Goal: Task Accomplishment & Management: Complete application form

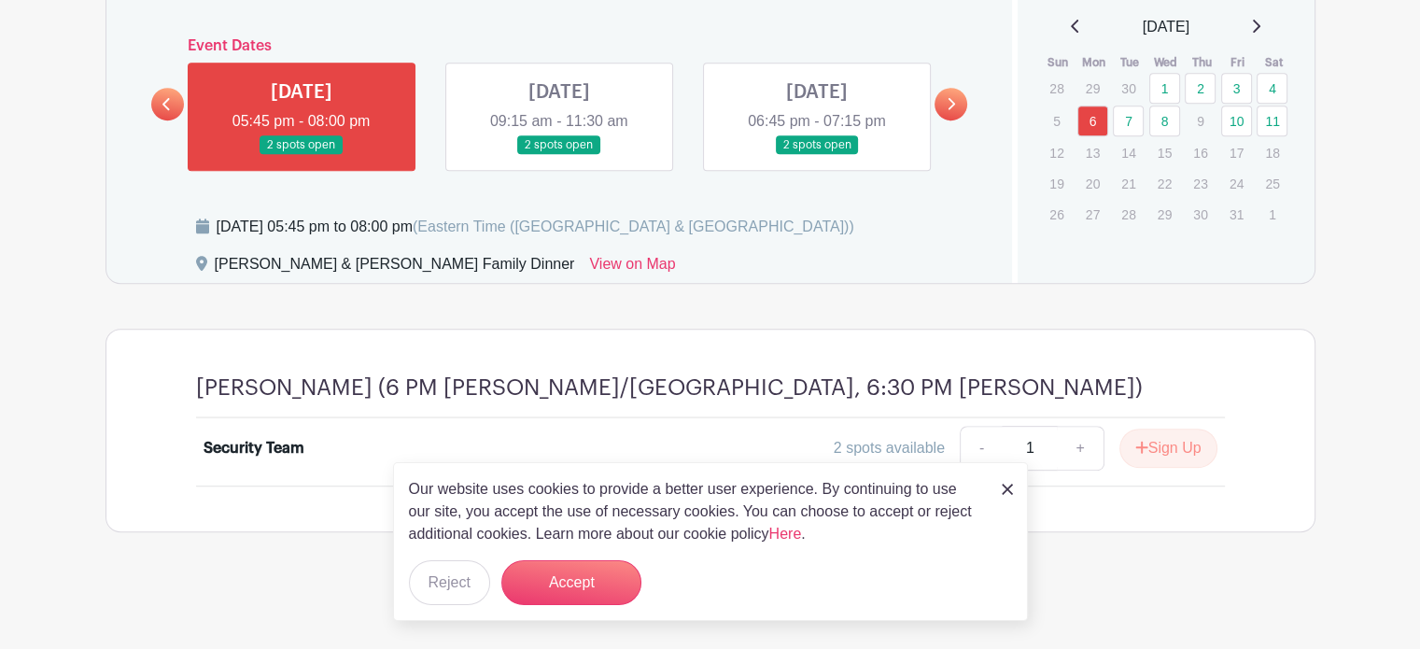
scroll to position [906, 0]
click at [1007, 484] on img at bounding box center [1007, 489] width 11 height 11
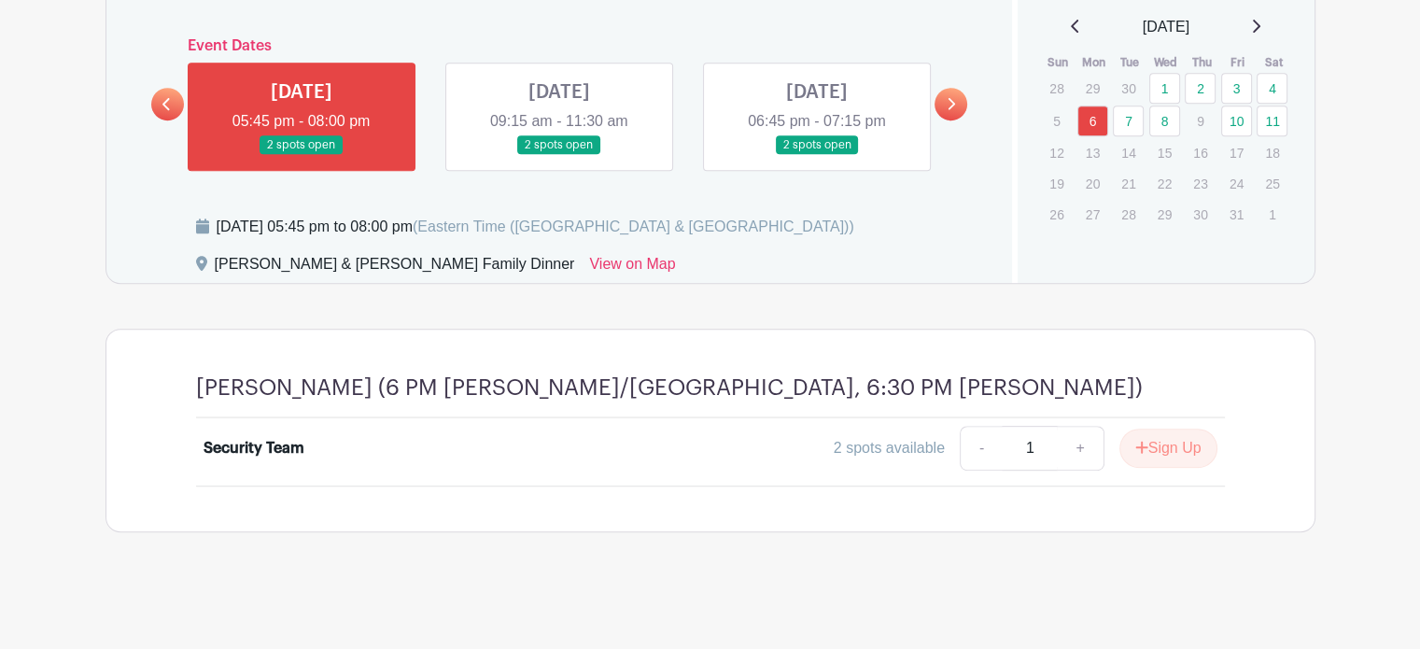
scroll to position [720, 0]
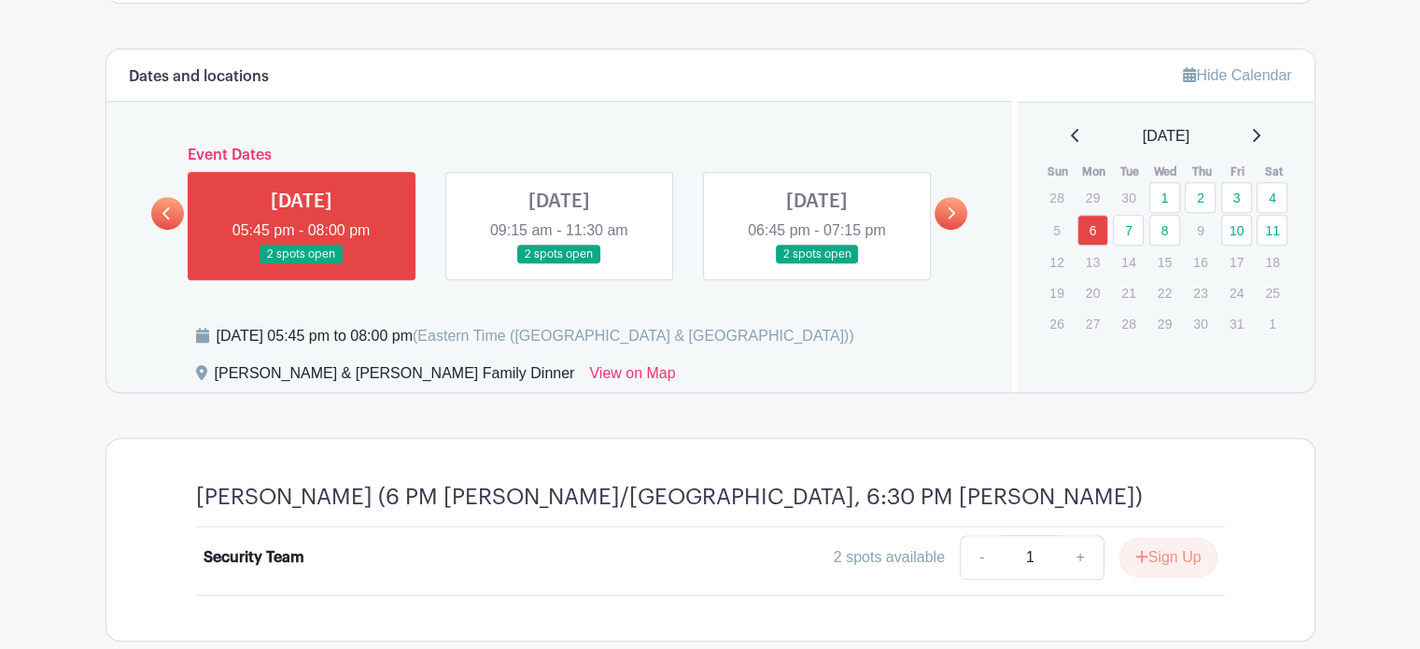
click at [950, 220] on icon at bounding box center [951, 213] width 8 height 14
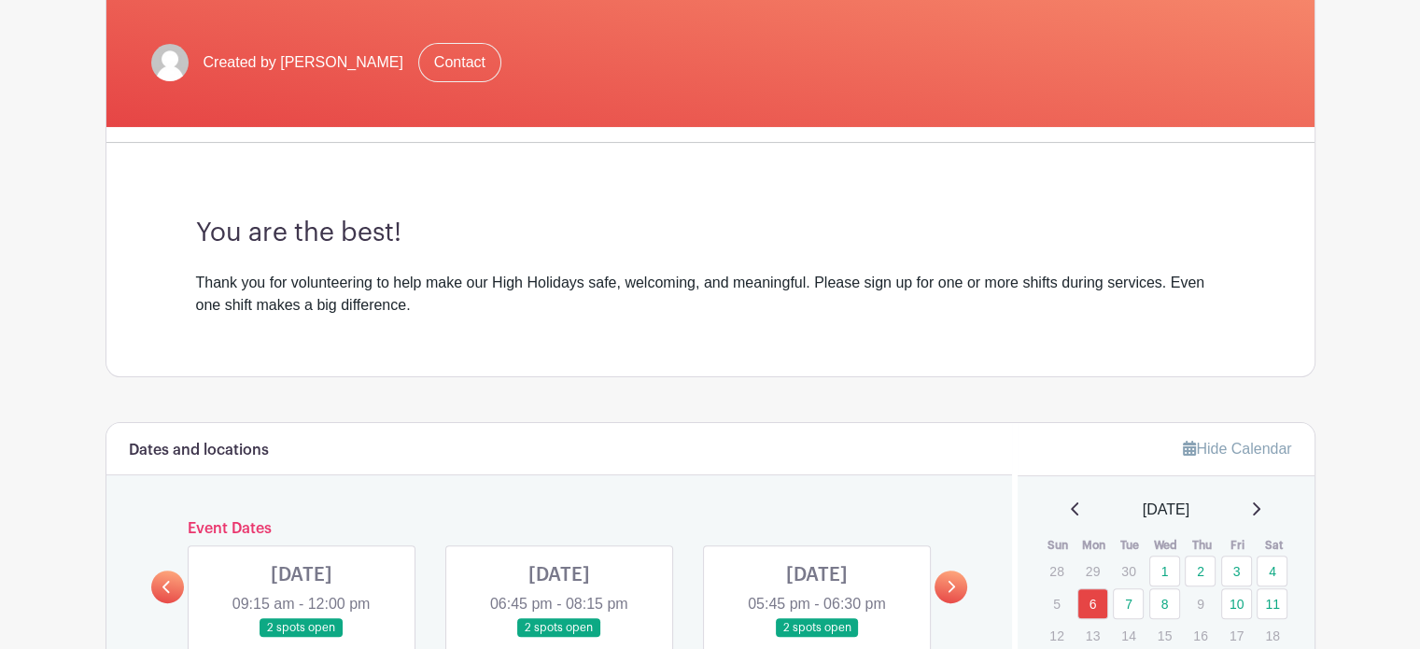
scroll to position [0, 0]
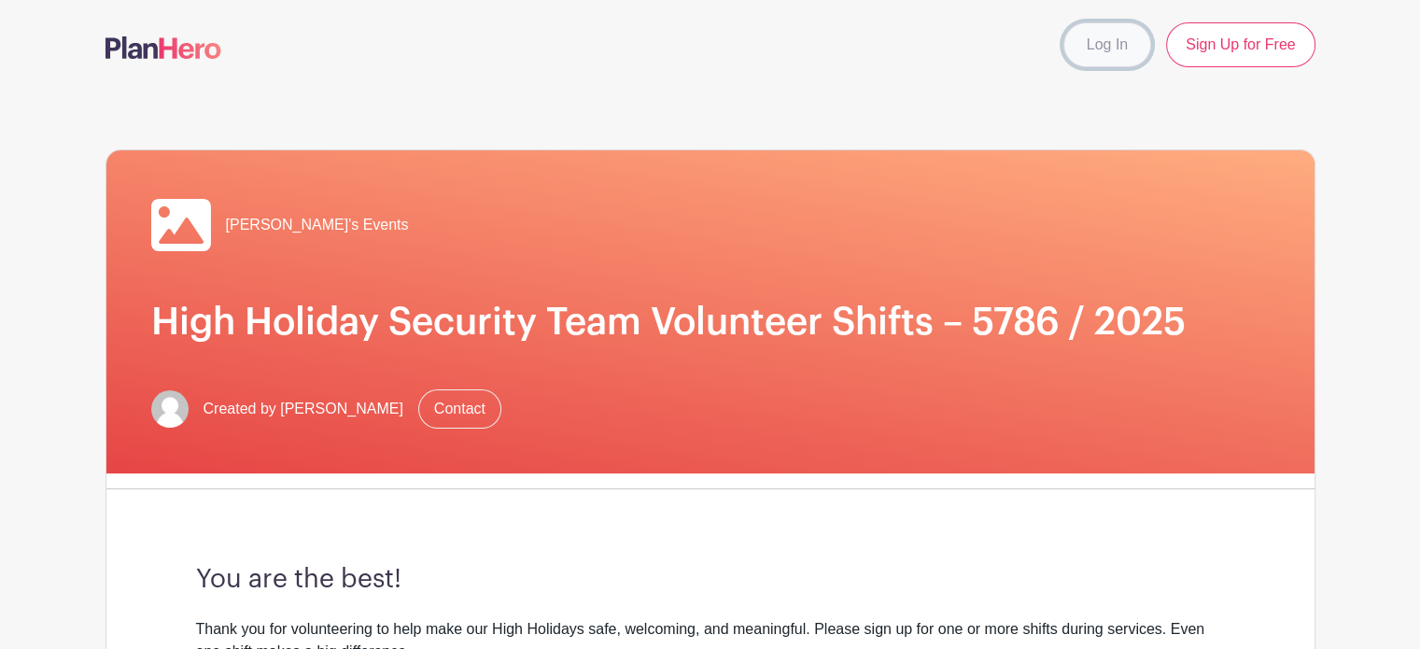
click at [1105, 48] on link "Log In" at bounding box center [1107, 44] width 88 height 45
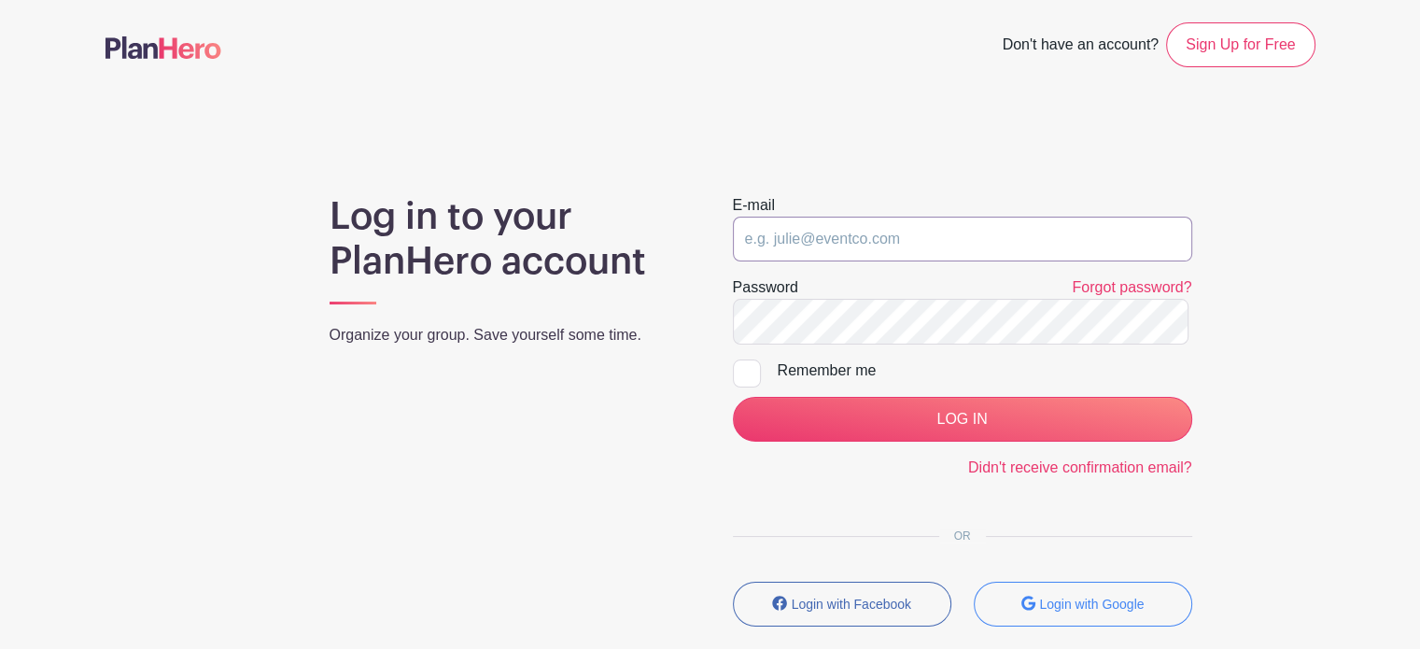
type input "maxine.garbo@gmail.com"
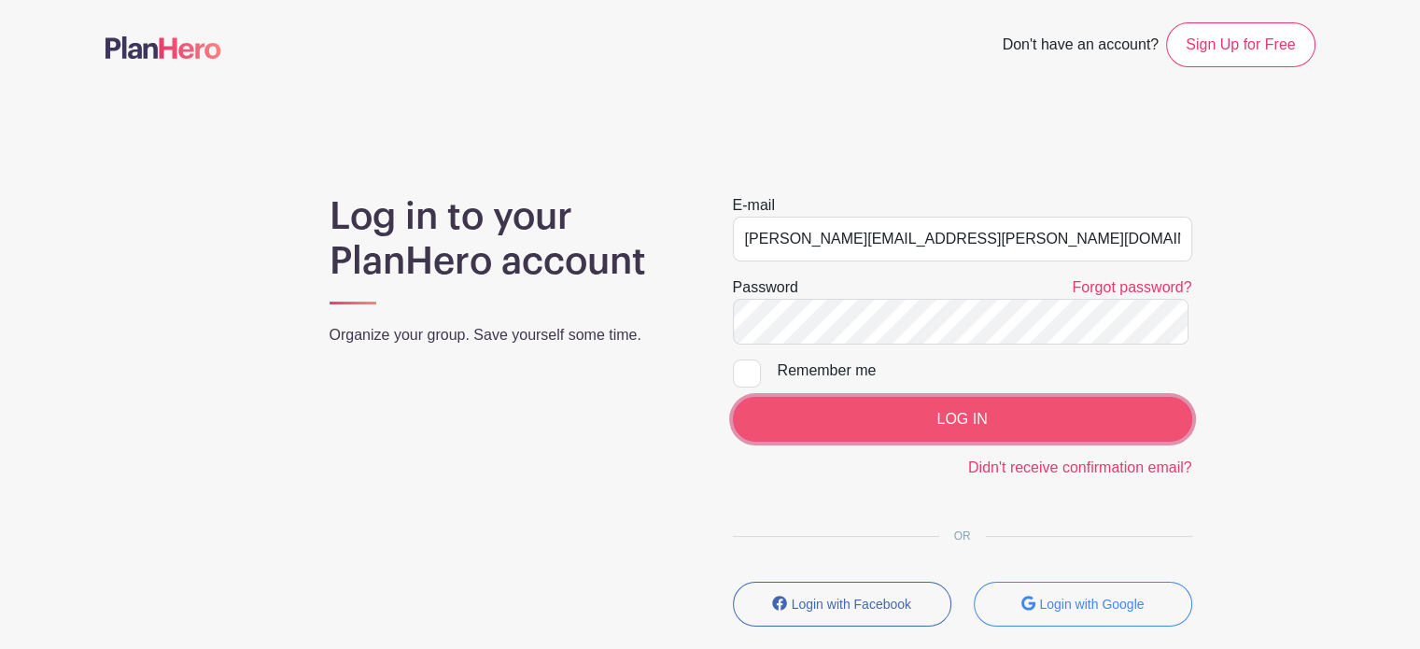
click at [924, 442] on input "LOG IN" at bounding box center [962, 419] width 459 height 45
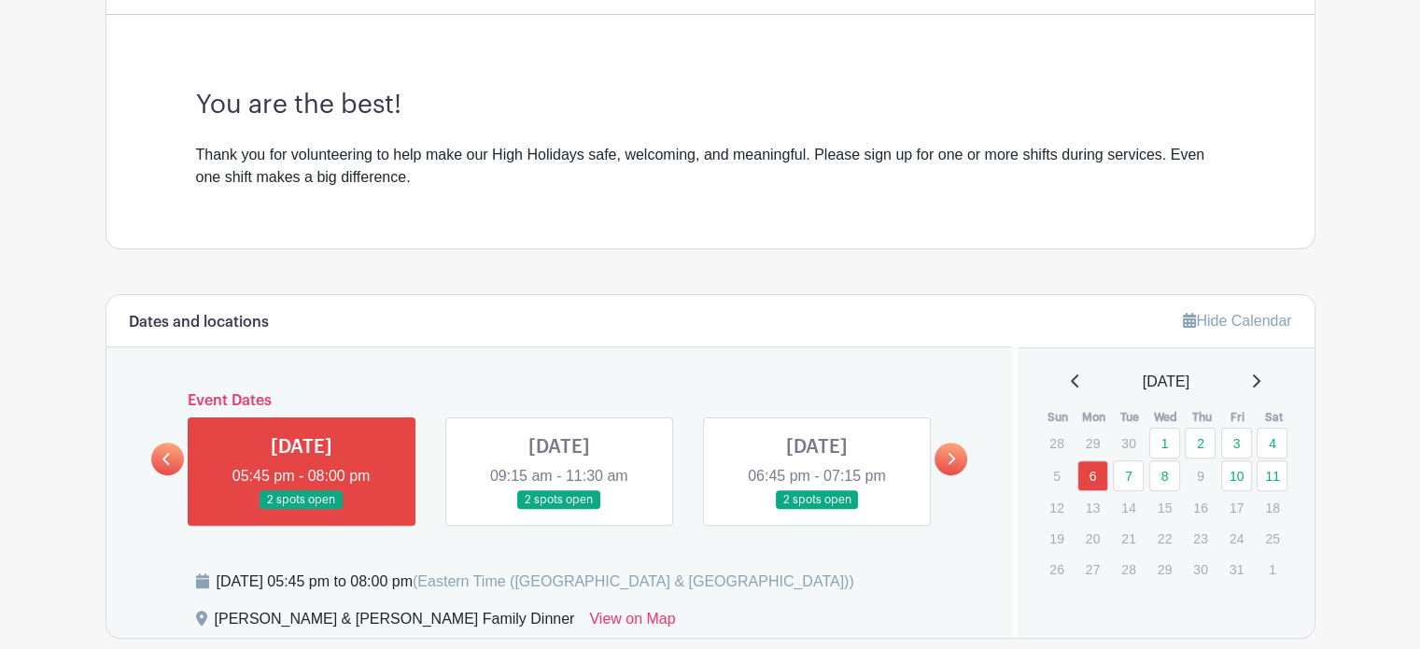
scroll to position [747, 0]
